Goal: Book appointment/travel/reservation

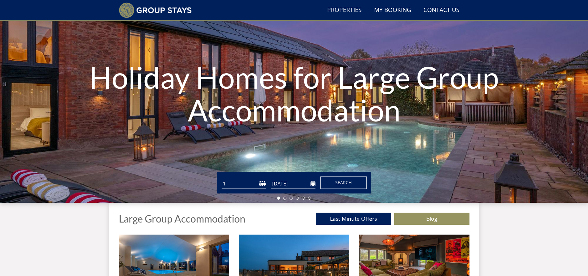
scroll to position [47, 0]
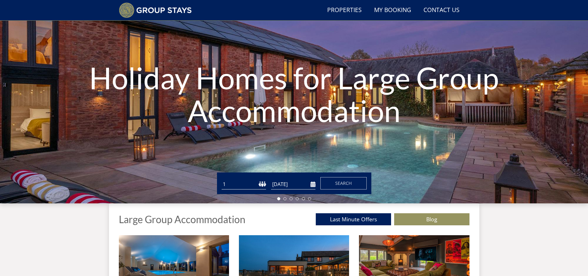
click at [237, 183] on select "1 2 3 4 5 6 7 8 9 10 11 12 13 14 15 16 17 18 19 20 21 22 23 24 25 26 27 28 29 3…" at bounding box center [244, 184] width 44 height 10
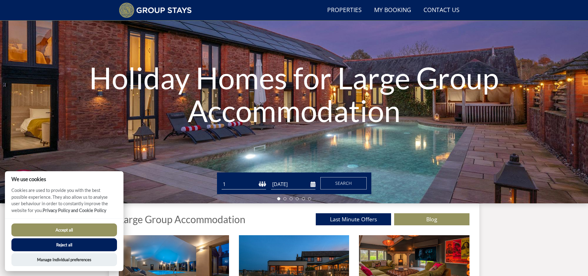
click at [237, 183] on select "1 2 3 4 5 6 7 8 9 10 11 12 13 14 15 16 17 18 19 20 21 22 23 24 25 26 27 28 29 3…" at bounding box center [244, 184] width 44 height 10
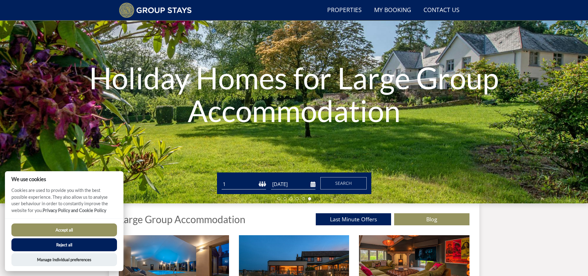
select select "11"
click at [222, 179] on select "1 2 3 4 5 6 7 8 9 10 11 12 13 14 15 16 17 18 19 20 21 22 23 24 25 26 27 28 29 3…" at bounding box center [244, 184] width 44 height 10
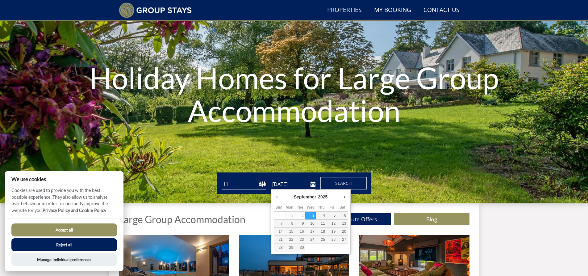
click at [314, 184] on input "[DATE]" at bounding box center [293, 184] width 44 height 10
type input "[DATE]"
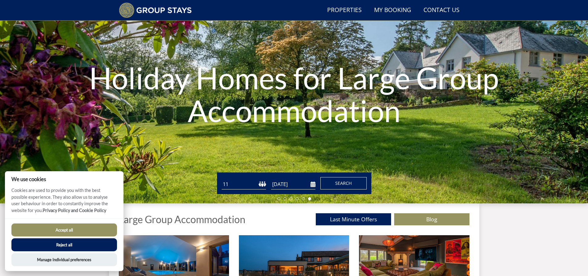
click at [344, 185] on span "Search" at bounding box center [343, 183] width 17 height 6
click at [64, 228] on button "Accept all" at bounding box center [64, 229] width 106 height 13
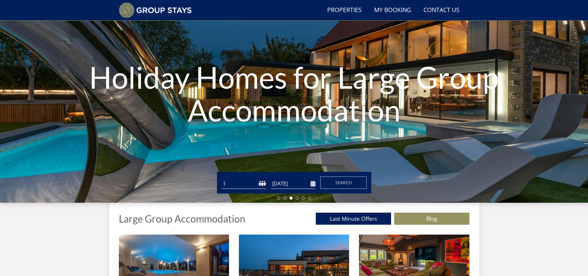
scroll to position [16, 0]
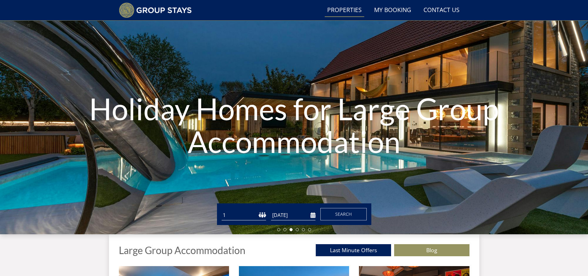
click at [348, 10] on link "Properties" at bounding box center [345, 10] width 40 height 14
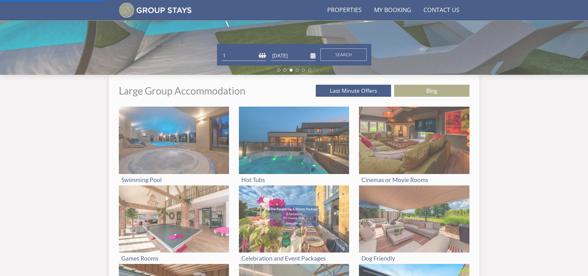
scroll to position [202, 0]
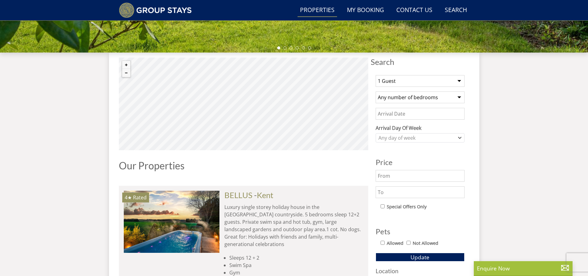
scroll to position [211, 0]
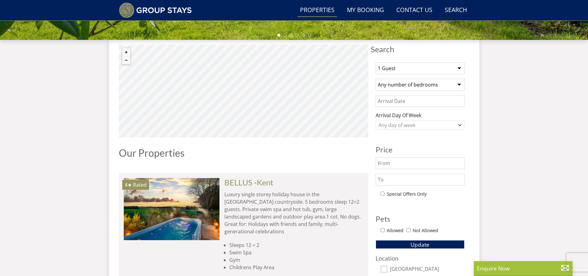
click at [459, 69] on select "1 Guest 2 Guests 3 Guests 4 Guests 5 Guests 6 Guests 7 Guests 8 Guests 9 Guests…" at bounding box center [420, 68] width 89 height 12
select select "12"
click at [376, 62] on select "1 Guest 2 Guests 3 Guests 4 Guests 5 Guests 6 Guests 7 Guests 8 Guests 9 Guests…" at bounding box center [420, 68] width 89 height 12
click at [449, 99] on input "Date" at bounding box center [420, 101] width 89 height 12
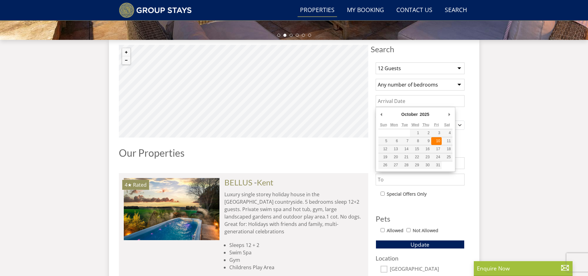
type input "[DATE]"
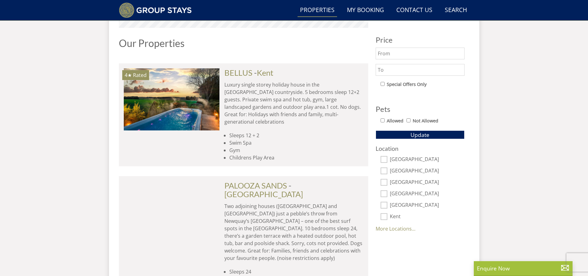
scroll to position [334, 0]
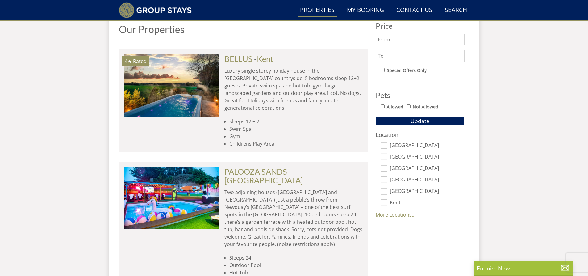
click at [391, 212] on link "More Locations..." at bounding box center [396, 214] width 40 height 7
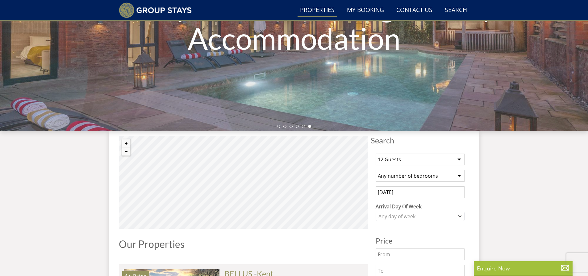
scroll to position [118, 0]
